Goal: Task Accomplishment & Management: Use online tool/utility

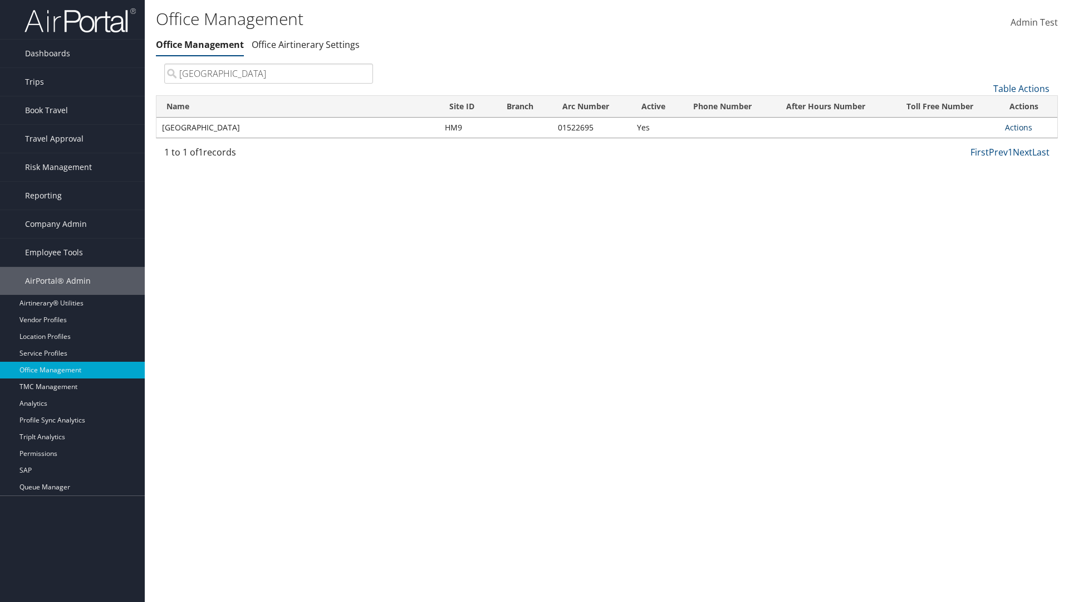
type input "Youngstown State University"
click at [1019, 127] on link "Actions" at bounding box center [1018, 127] width 27 height 11
click at [982, 238] on link "Manage Office Queues" at bounding box center [982, 238] width 94 height 19
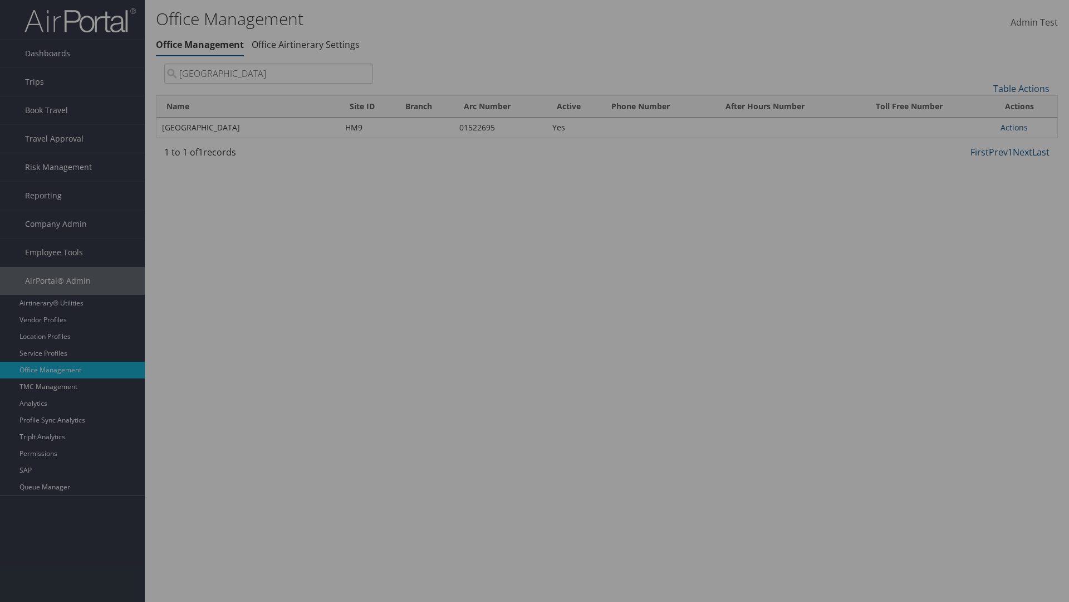
click at [0, 0] on link "Table Actions" at bounding box center [0, 0] width 0 height 0
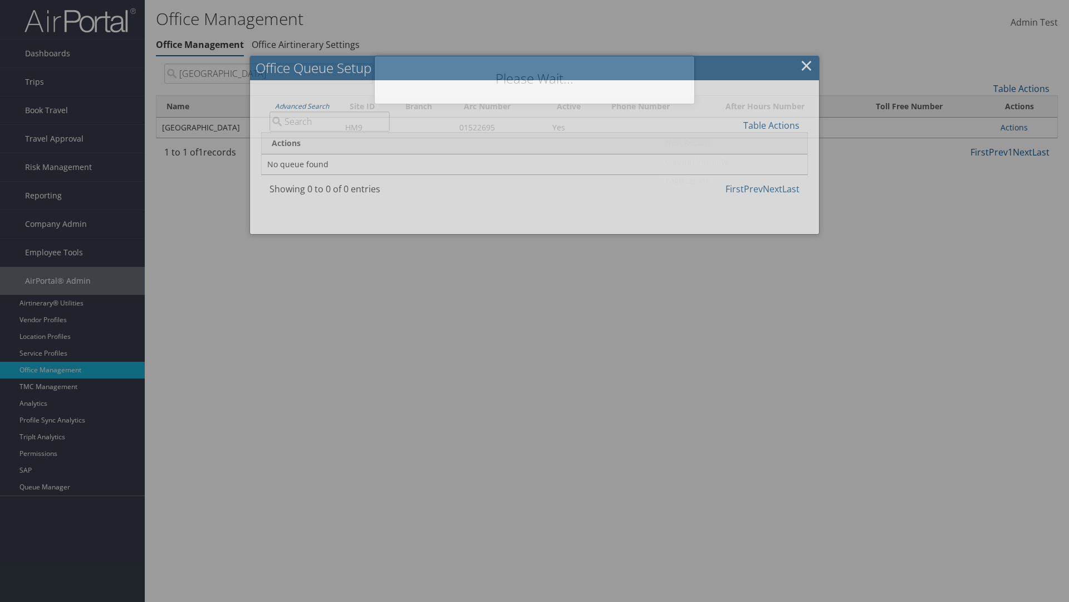
click at [734, 142] on link "New Record" at bounding box center [734, 142] width 146 height 19
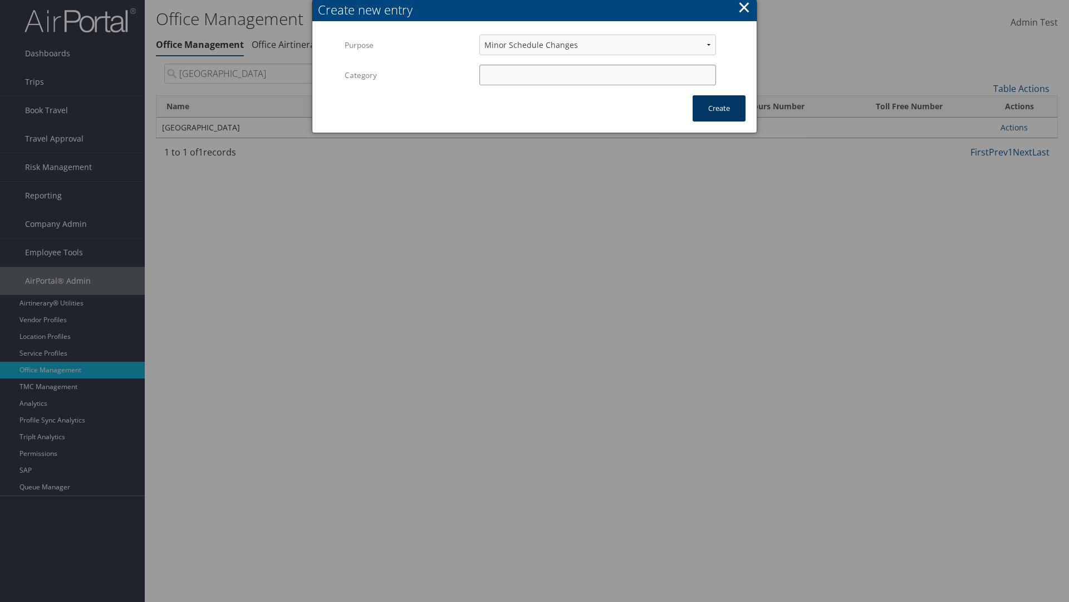
click at [598, 75] on input "Category" at bounding box center [598, 75] width 237 height 21
type input "test"
click at [719, 108] on button "Create" at bounding box center [719, 108] width 53 height 26
